Goal: Information Seeking & Learning: Find specific page/section

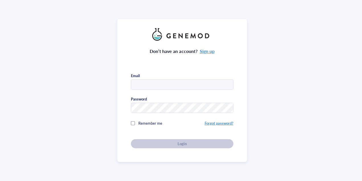
type input "[EMAIL_ADDRESS][US_STATE][DOMAIN_NAME]"
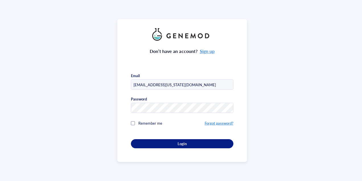
click at [183, 142] on div "Don’t have an account? Sign up Email [EMAIL_ADDRESS][US_STATE][DOMAIN_NAME] Pas…" at bounding box center [182, 94] width 102 height 107
click at [131, 123] on div at bounding box center [133, 123] width 4 height 4
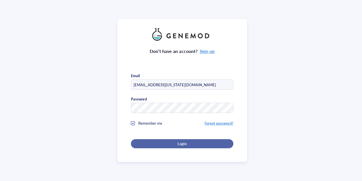
click at [183, 141] on span "Login" at bounding box center [181, 143] width 9 height 5
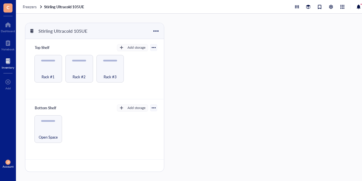
click at [218, 67] on div "Stirling Ultracold 105UE Top Shelf Add storage Rack #1 Rack #2 Rack #3 Bottom S…" at bounding box center [198, 97] width 364 height 167
click at [49, 127] on div "Open Space" at bounding box center [48, 133] width 22 height 13
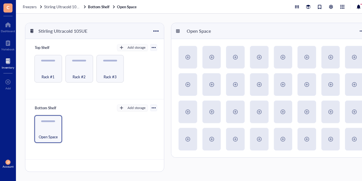
click at [161, 19] on div "Stirling Ultracold 105UE Top Shelf Add storage Rack #1 Rack #2 Rack #3 Bottom S…" at bounding box center [198, 97] width 364 height 167
click at [250, 19] on div "Stirling Ultracold 105UE Top Shelf Add storage Rack #1 Rack #2 Rack #3 Bottom S…" at bounding box center [198, 97] width 364 height 167
drag, startPoint x: 261, startPoint y: 180, endPoint x: 331, endPoint y: 170, distance: 70.4
click at [331, 170] on div "Stirling Ultracold 105UE Top Shelf Add storage Rack #1 Rack #2 Rack #3 Bottom S…" at bounding box center [198, 97] width 364 height 167
click at [11, 24] on div at bounding box center [8, 24] width 14 height 9
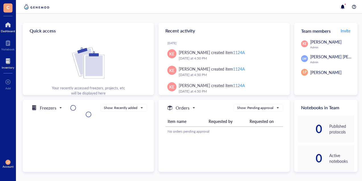
click at [10, 61] on div at bounding box center [8, 61] width 13 height 9
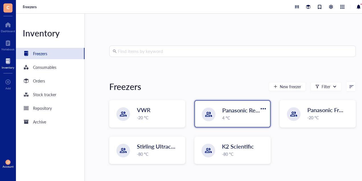
click at [241, 115] on div "4 °C" at bounding box center [244, 118] width 44 height 6
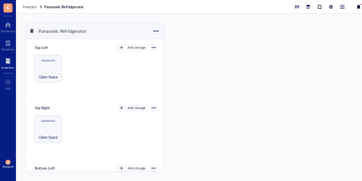
click at [7, 59] on div at bounding box center [8, 61] width 13 height 9
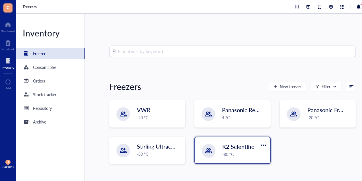
click at [235, 150] on div "K2 Scientific -80 °C" at bounding box center [244, 149] width 44 height 15
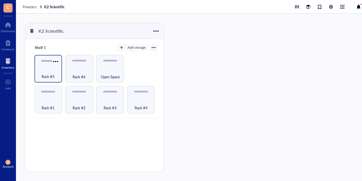
click at [48, 65] on div "Rack #5" at bounding box center [48, 69] width 28 height 28
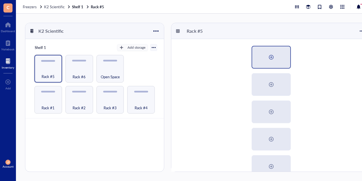
click at [272, 59] on div at bounding box center [270, 57] width 9 height 9
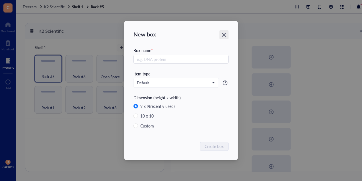
click at [226, 34] on icon "Close" at bounding box center [223, 34] width 5 height 5
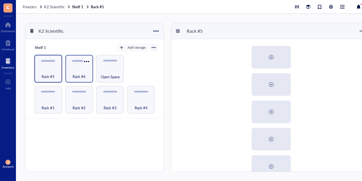
click at [78, 72] on div "Rack #6" at bounding box center [79, 73] width 22 height 13
click at [46, 101] on div "Rack #1" at bounding box center [48, 104] width 22 height 13
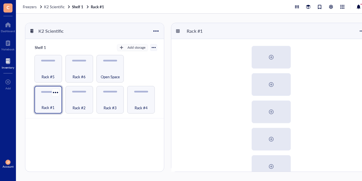
click at [46, 101] on div "Rack #1" at bounding box center [48, 104] width 22 height 13
click at [284, 56] on div at bounding box center [271, 57] width 38 height 22
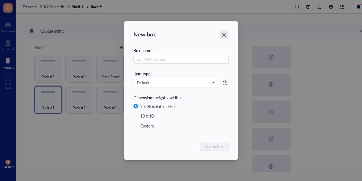
click at [226, 33] on icon "Close" at bounding box center [223, 34] width 5 height 5
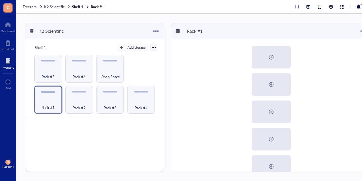
click at [8, 63] on div at bounding box center [8, 61] width 13 height 9
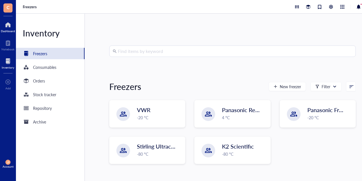
click at [8, 23] on div at bounding box center [8, 24] width 14 height 9
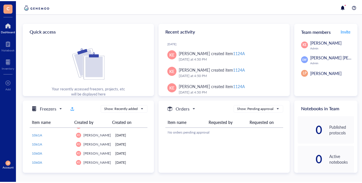
scroll to position [1288, 0]
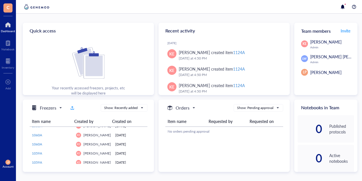
click at [9, 9] on span "C" at bounding box center [8, 7] width 3 height 7
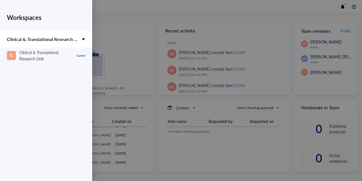
click at [117, 13] on div at bounding box center [181, 90] width 362 height 181
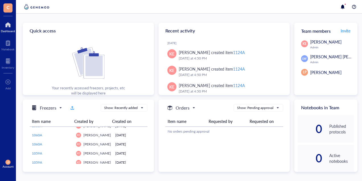
click at [8, 25] on div at bounding box center [8, 24] width 14 height 9
click at [9, 45] on div at bounding box center [7, 42] width 13 height 9
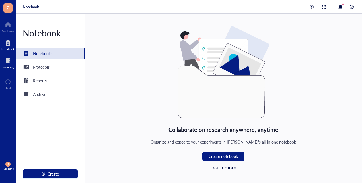
click at [7, 65] on div at bounding box center [8, 61] width 13 height 9
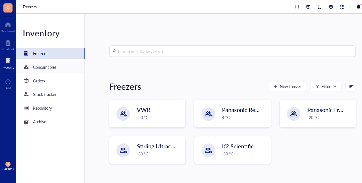
click at [46, 66] on div "Consumables" at bounding box center [44, 67] width 23 height 6
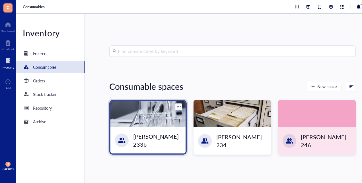
click at [155, 142] on div "[PERSON_NAME] 233b" at bounding box center [157, 141] width 48 height 16
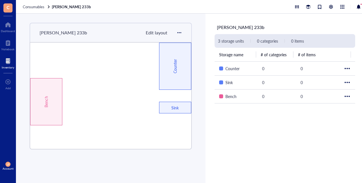
click at [5, 6] on span "C" at bounding box center [7, 7] width 9 height 9
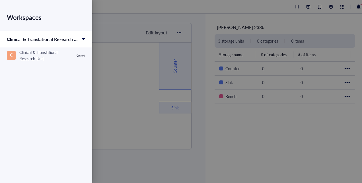
click at [129, 7] on div at bounding box center [181, 91] width 362 height 183
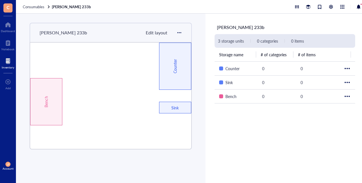
click at [9, 62] on div at bounding box center [8, 61] width 13 height 9
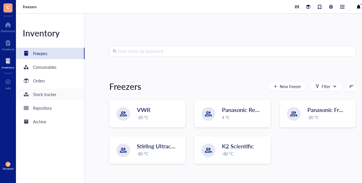
click at [51, 95] on div "Stock tracker" at bounding box center [44, 94] width 23 height 6
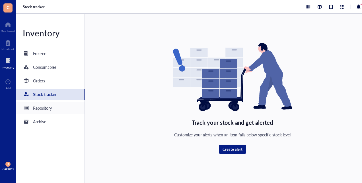
click at [49, 107] on div "Repository" at bounding box center [42, 108] width 19 height 6
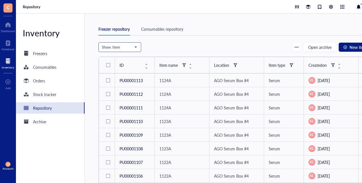
click at [138, 45] on div "Show: Item" at bounding box center [120, 47] width 42 height 9
click at [230, 21] on div "Freezer repository Consumables repository Show: Item Freezer Shelf Rack Categor…" at bounding box center [232, 98] width 295 height 169
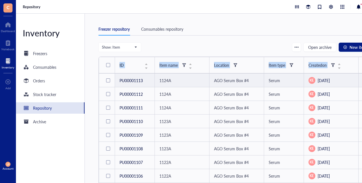
drag, startPoint x: 230, startPoint y: 21, endPoint x: 90, endPoint y: 77, distance: 150.4
click at [90, 77] on div "Freezer repository Consumables repository Show: Item Freezer Shelf Rack Categor…" at bounding box center [232, 98] width 295 height 169
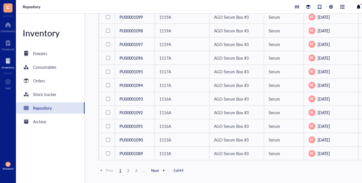
click at [127, 170] on span "2" at bounding box center [128, 170] width 7 height 5
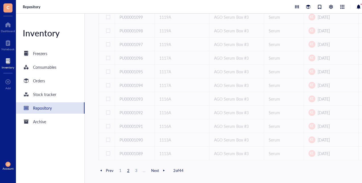
click at [40, 152] on div "Inventory Freezers Consumables Orders Stock tracker Repository Archive" at bounding box center [50, 98] width 69 height 169
click at [111, 169] on span "Prev" at bounding box center [105, 170] width 15 height 5
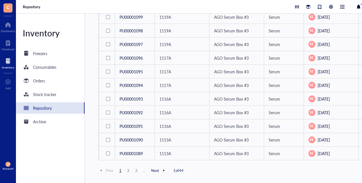
click at [127, 171] on span "2" at bounding box center [128, 170] width 7 height 5
click at [135, 169] on span "3" at bounding box center [136, 170] width 7 height 5
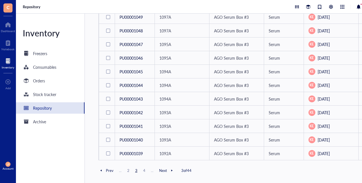
click at [136, 171] on span "3" at bounding box center [136, 170] width 7 height 5
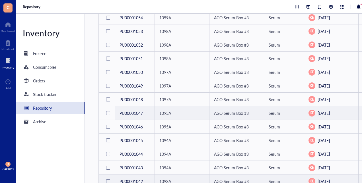
scroll to position [258, 0]
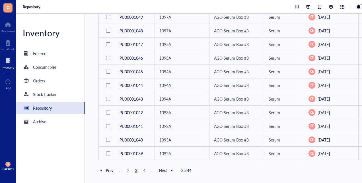
click at [142, 169] on span "4" at bounding box center [144, 170] width 7 height 5
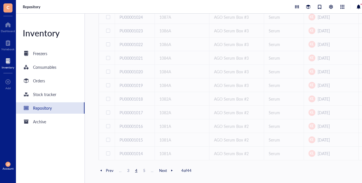
click at [145, 170] on span "5" at bounding box center [144, 170] width 7 height 5
click at [135, 170] on span "5" at bounding box center [136, 170] width 7 height 5
click at [134, 170] on span "5" at bounding box center [136, 170] width 7 height 5
click at [143, 170] on span "6" at bounding box center [144, 170] width 7 height 5
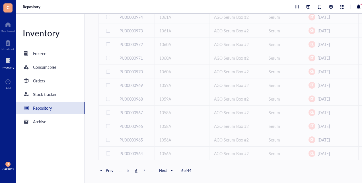
click at [136, 170] on span "6" at bounding box center [136, 170] width 7 height 5
click at [128, 169] on span "5" at bounding box center [128, 170] width 7 height 5
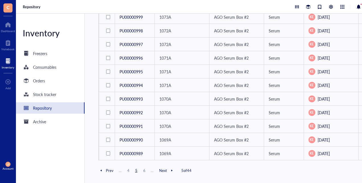
click at [137, 171] on span "5" at bounding box center [136, 170] width 7 height 5
click at [135, 170] on span "5" at bounding box center [136, 170] width 7 height 5
click at [145, 171] on span "6" at bounding box center [144, 170] width 7 height 5
click at [172, 170] on div at bounding box center [171, 170] width 5 height 5
